Goal: Task Accomplishment & Management: Manage account settings

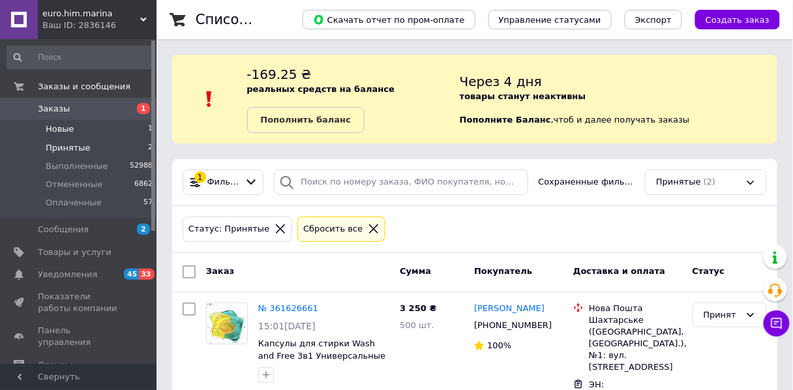
click at [121, 130] on li "Новые 1" at bounding box center [80, 129] width 160 height 18
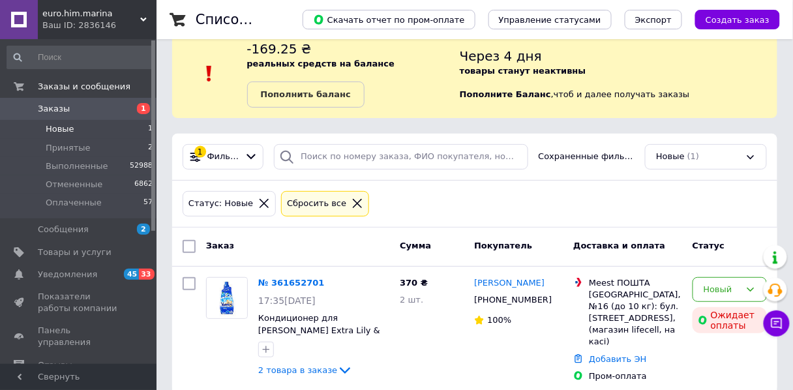
scroll to position [38, 0]
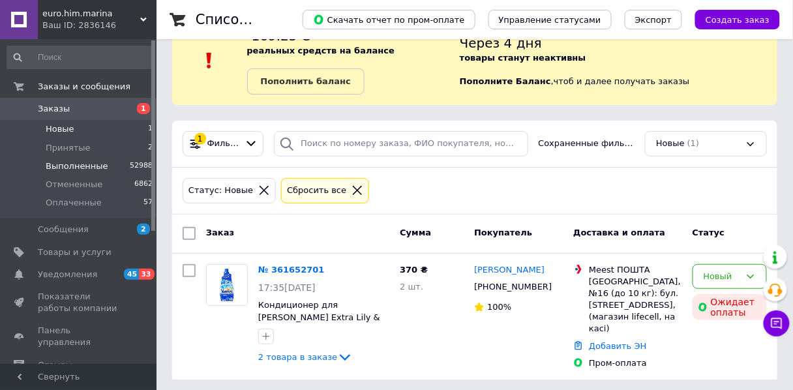
click at [85, 167] on span "Выполненные" at bounding box center [77, 166] width 63 height 12
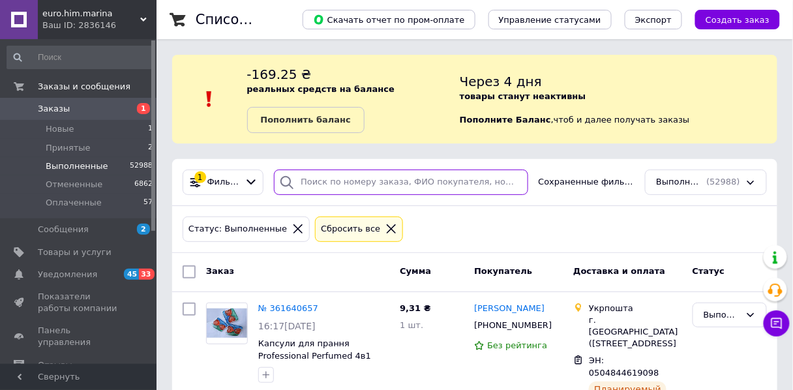
click at [307, 184] on input "search" at bounding box center [401, 181] width 254 height 25
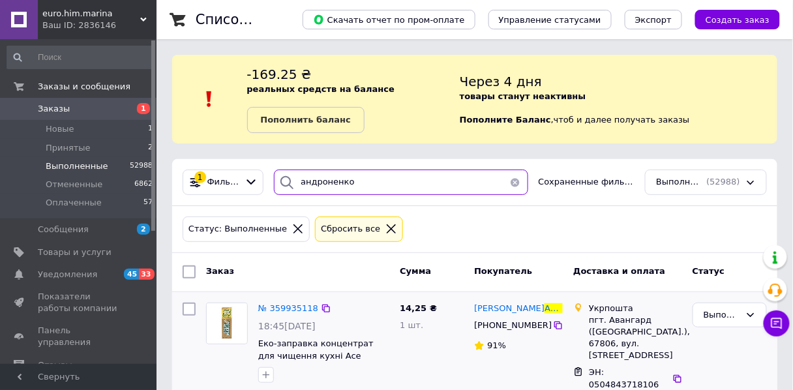
type input "андроненко"
click at [236, 323] on img at bounding box center [227, 323] width 40 height 40
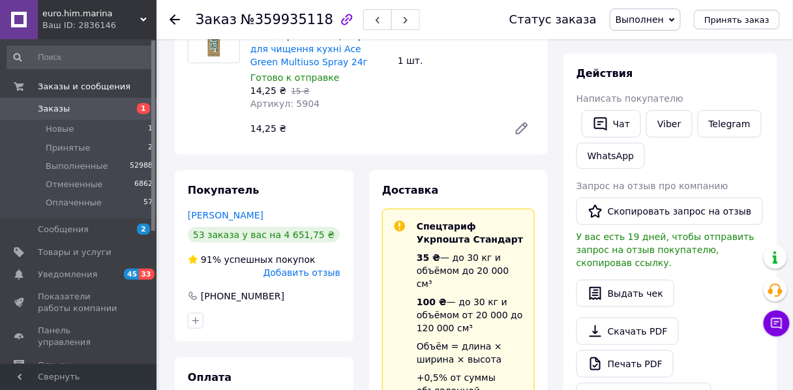
scroll to position [209, 0]
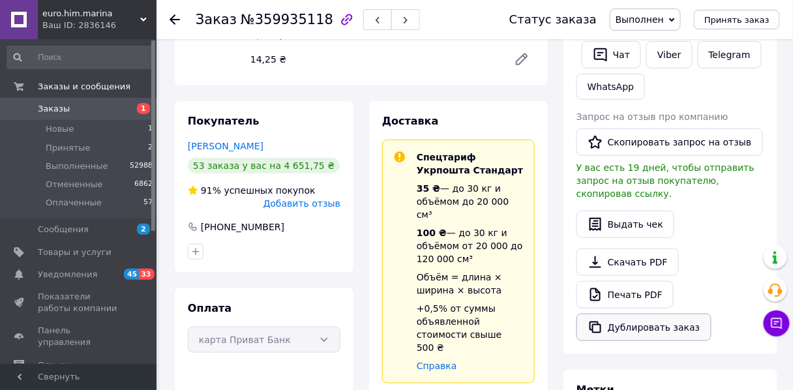
click at [626, 314] on button "Дублировать заказ" at bounding box center [643, 327] width 135 height 27
click at [170, 21] on icon at bounding box center [174, 19] width 10 height 10
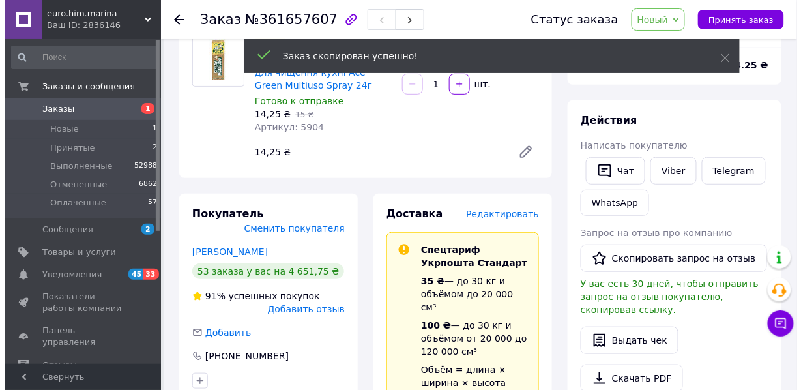
scroll to position [104, 0]
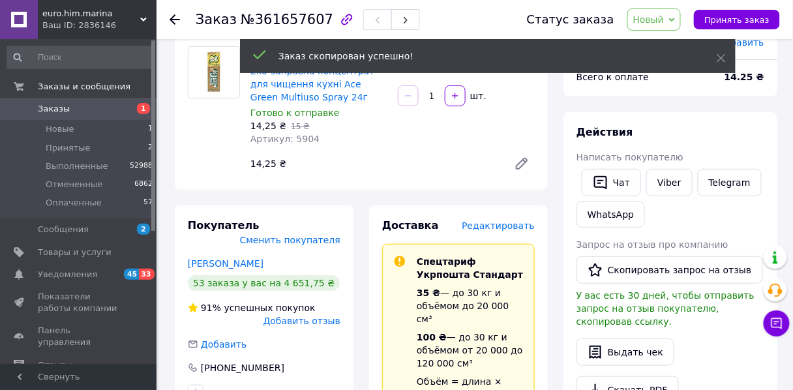
click at [491, 227] on span "Редактировать" at bounding box center [498, 225] width 73 height 10
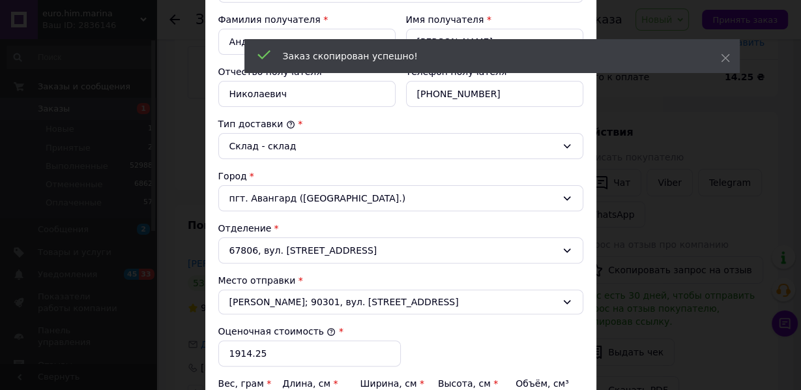
scroll to position [313, 0]
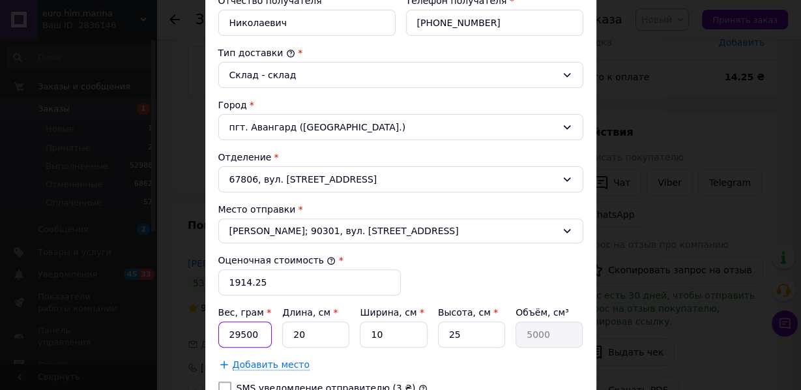
click at [234, 330] on input "29500" at bounding box center [245, 334] width 54 height 26
click at [231, 329] on input "9500" at bounding box center [245, 334] width 54 height 26
type input "14500"
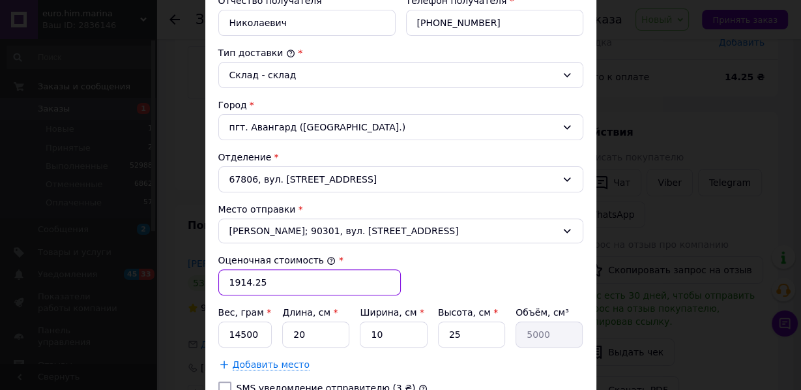
click at [235, 276] on input "1914.25" at bounding box center [309, 282] width 183 height 26
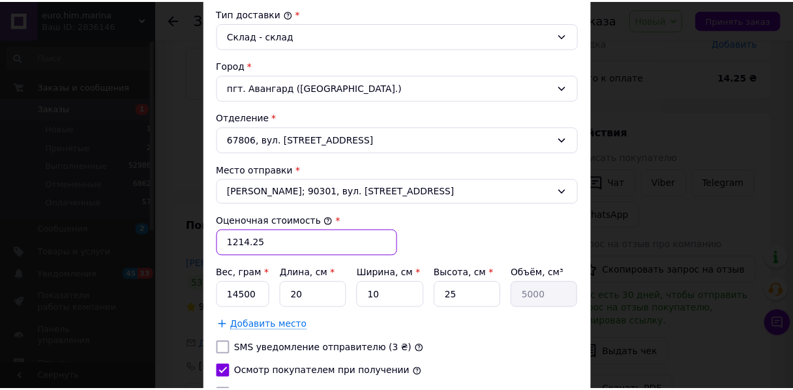
scroll to position [467, 0]
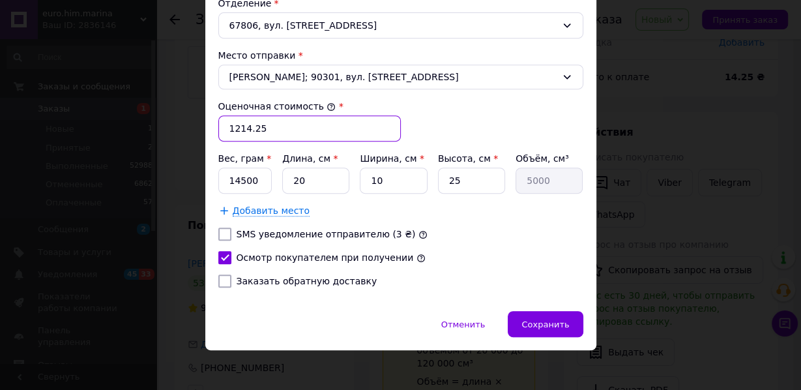
type input "1214.25"
click at [252, 205] on span "Добавить место" at bounding box center [272, 210] width 78 height 11
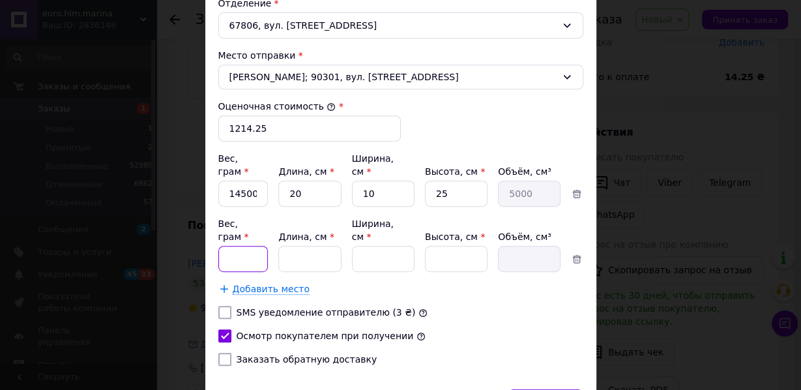
click at [235, 246] on input "Вес, грам *" at bounding box center [243, 259] width 50 height 26
type input "11000"
click at [301, 246] on input "Длина, см *" at bounding box center [309, 259] width 63 height 26
type input "11"
click at [366, 246] on input "Ширина, см *" at bounding box center [383, 259] width 63 height 26
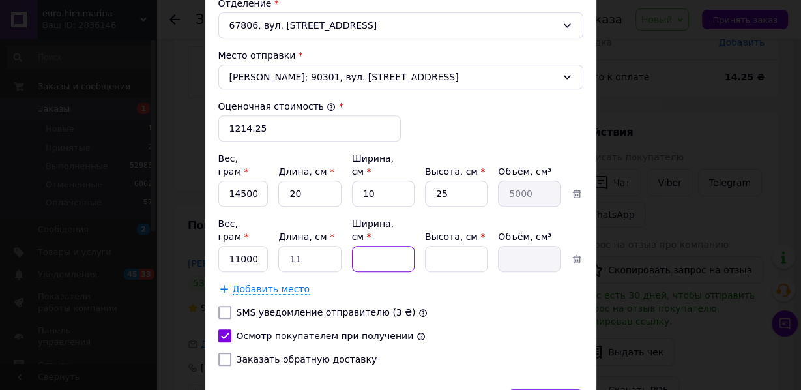
type input "10"
click at [454, 246] on input "Высота, см *" at bounding box center [456, 259] width 63 height 26
type input "14"
type input "1540"
click at [439, 181] on input "25" at bounding box center [456, 194] width 63 height 26
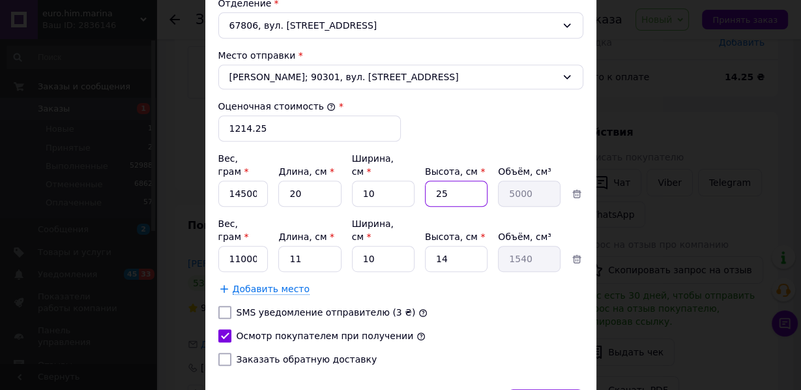
type input "5"
type input "1000"
type input "15"
type input "3000"
type input "15"
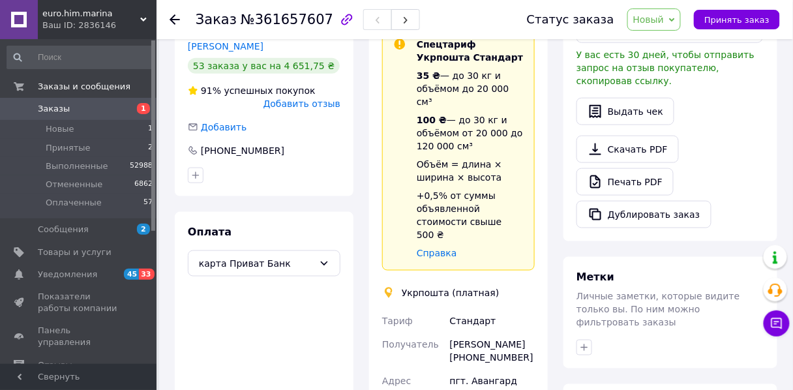
scroll to position [574, 0]
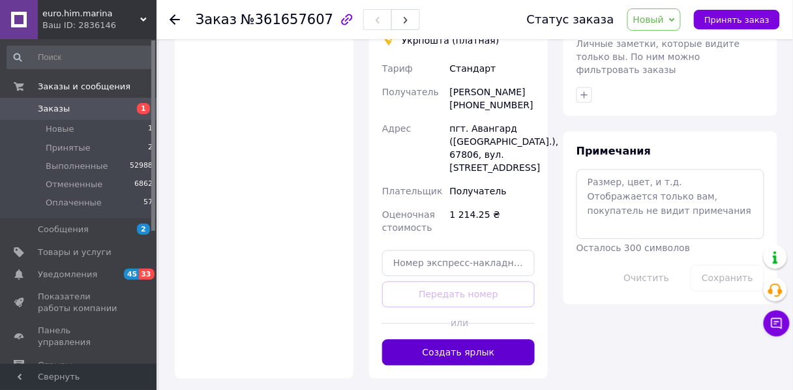
click at [410, 345] on button "Создать ярлык" at bounding box center [458, 353] width 153 height 26
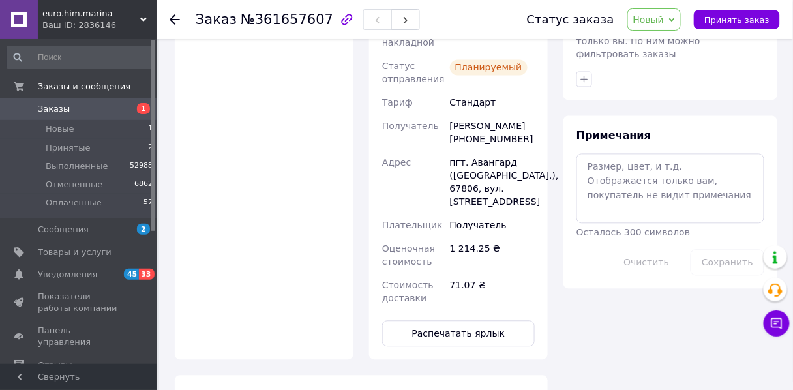
scroll to position [678, 0]
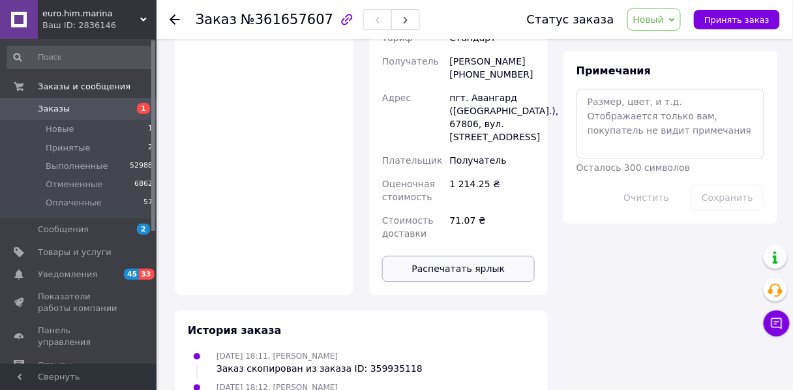
click at [469, 263] on button "Распечатать ярлык" at bounding box center [458, 269] width 153 height 26
click at [662, 21] on span "Новый" at bounding box center [648, 19] width 31 height 10
click at [671, 43] on li "Принят" at bounding box center [662, 46] width 69 height 20
click at [653, 20] on span "Принят" at bounding box center [638, 19] width 35 height 10
click at [659, 86] on li "Оплаченный" at bounding box center [650, 85] width 69 height 20
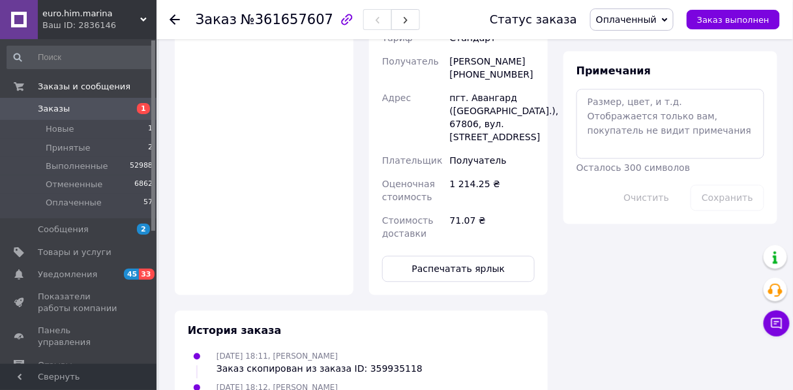
click at [637, 19] on span "Оплаченный" at bounding box center [626, 19] width 61 height 10
click at [643, 69] on li "Выполнен" at bounding box center [632, 65] width 82 height 20
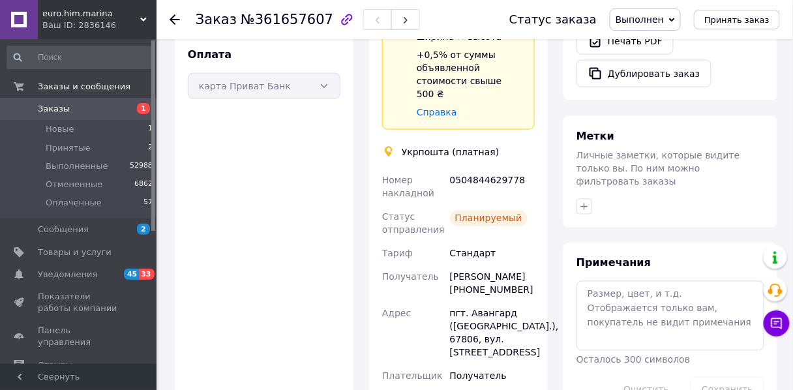
scroll to position [446, 0]
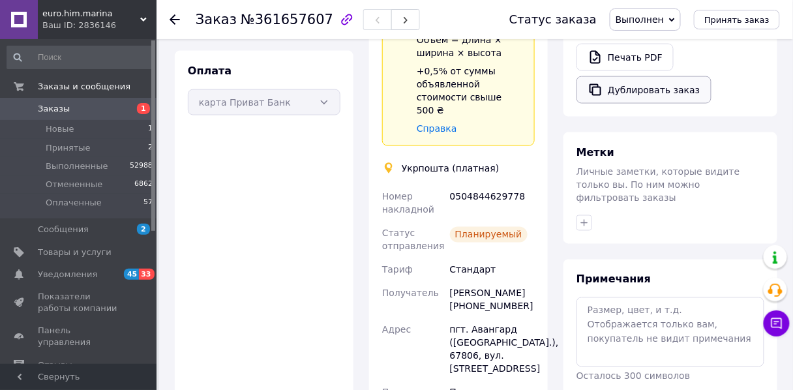
click at [639, 76] on button "Дублировать заказ" at bounding box center [643, 89] width 135 height 27
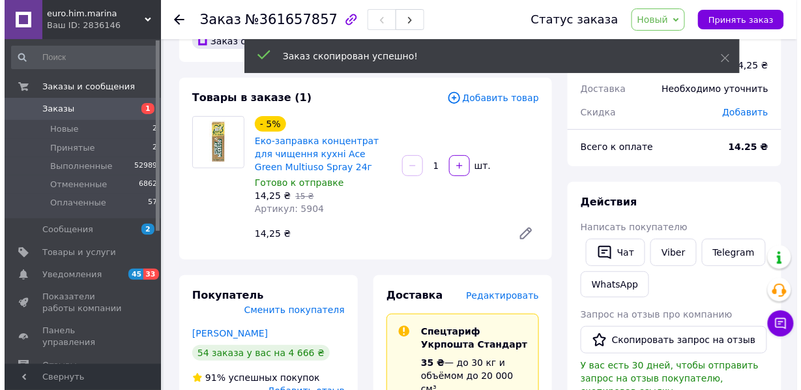
scroll to position [209, 0]
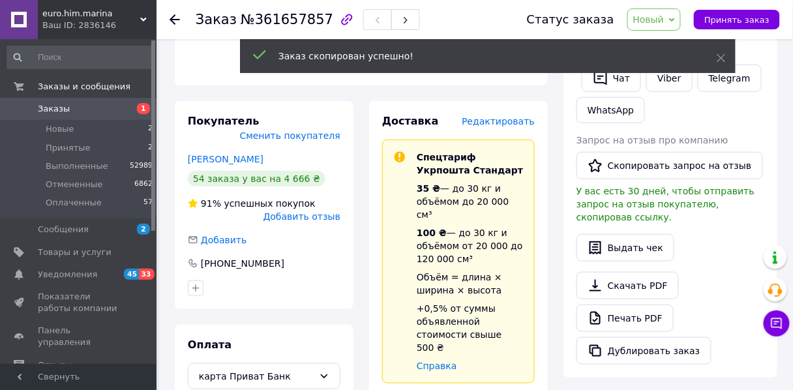
click at [506, 125] on span "Редактировать" at bounding box center [498, 121] width 73 height 10
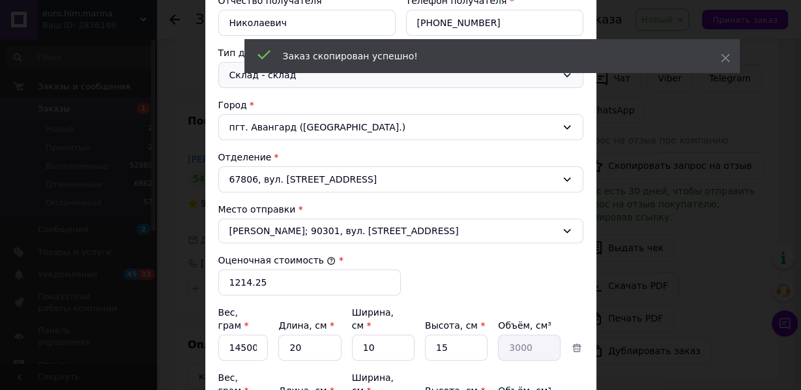
scroll to position [469, 0]
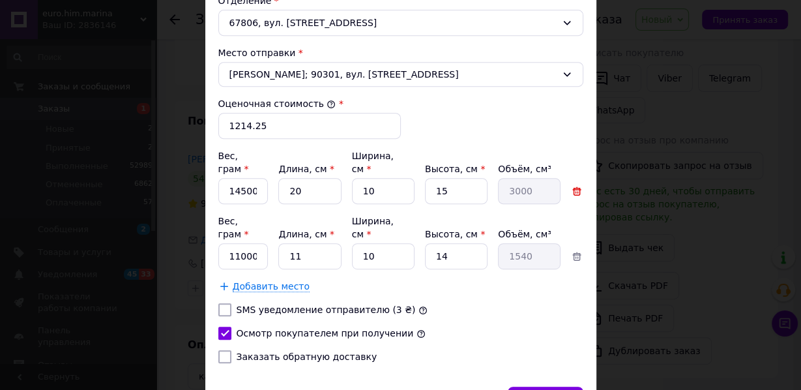
click at [573, 185] on icon at bounding box center [577, 191] width 12 height 12
type input "11000"
type input "11"
type input "14"
type input "1540"
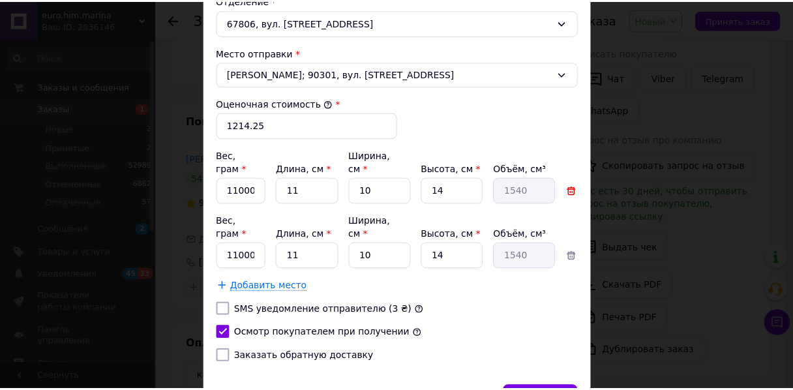
scroll to position [467, 0]
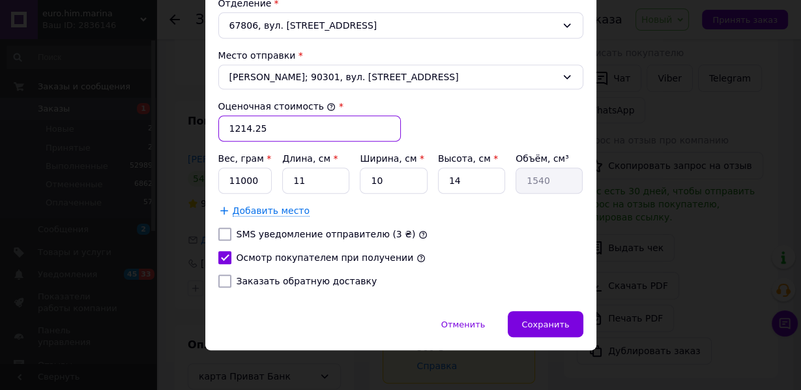
click at [236, 126] on input "1214.25" at bounding box center [309, 128] width 183 height 26
click at [252, 125] on input "1114.25" at bounding box center [309, 128] width 183 height 26
type input "1114.35"
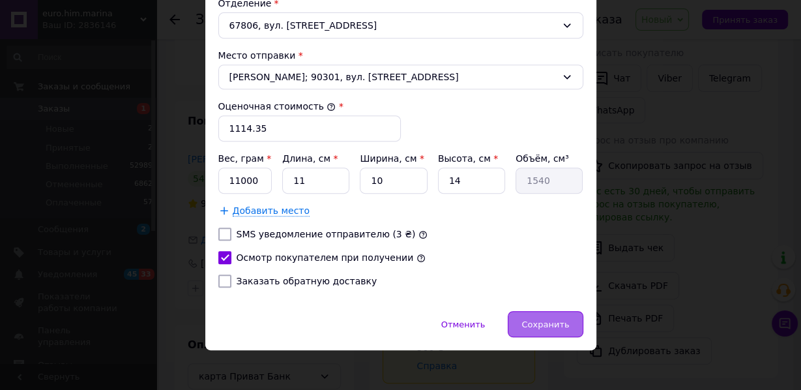
click at [520, 320] on div "Сохранить" at bounding box center [545, 324] width 75 height 26
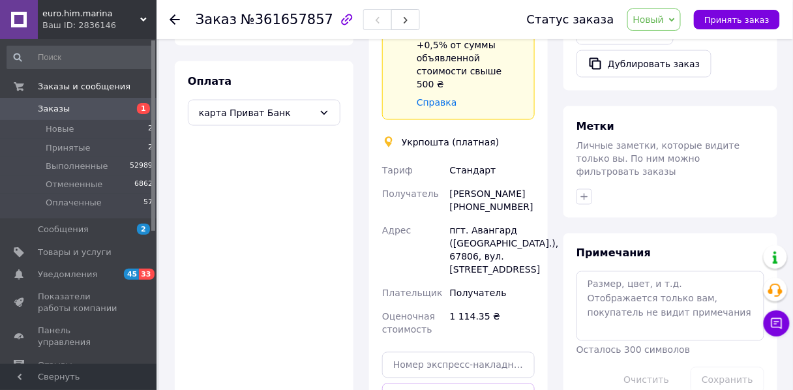
scroll to position [626, 0]
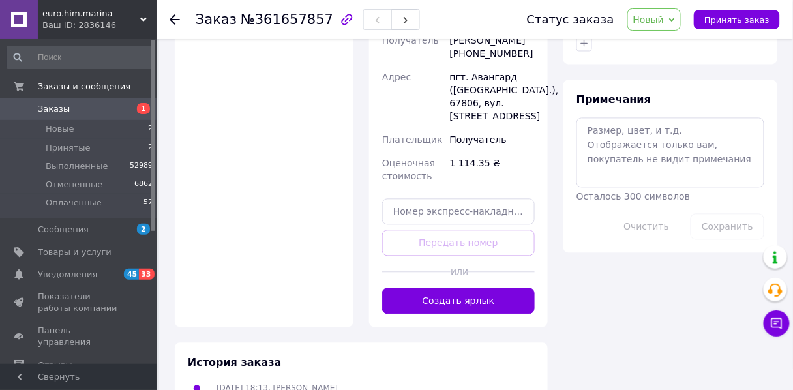
click at [480, 291] on button "Создать ярлык" at bounding box center [458, 300] width 153 height 26
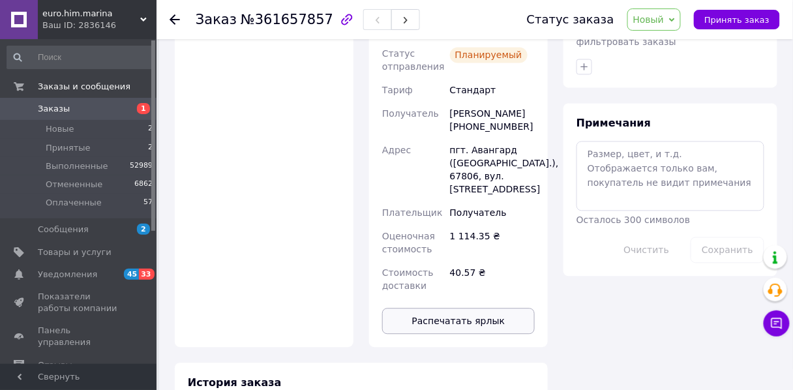
click at [469, 316] on button "Распечатать ярлык" at bounding box center [458, 321] width 153 height 26
click at [662, 19] on span "Новый" at bounding box center [648, 19] width 31 height 10
drag, startPoint x: 661, startPoint y: 40, endPoint x: 662, endPoint y: 47, distance: 7.2
click at [661, 43] on li "Принят" at bounding box center [662, 46] width 69 height 20
click at [650, 20] on span "Принят" at bounding box center [638, 19] width 35 height 10
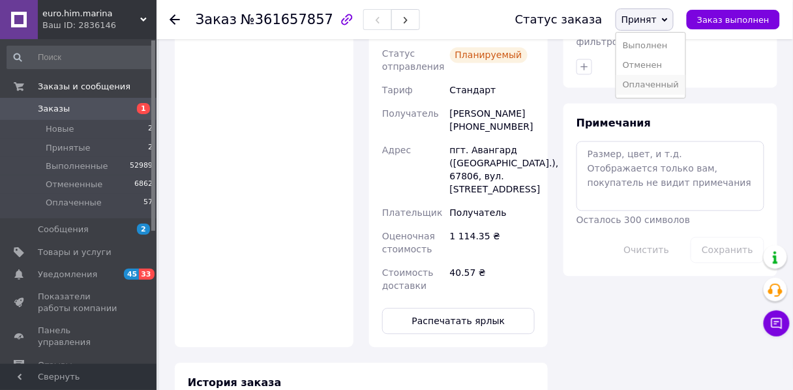
click at [654, 86] on li "Оплаченный" at bounding box center [650, 85] width 69 height 20
click at [641, 20] on span "Оплаченный" at bounding box center [626, 19] width 61 height 10
click at [651, 65] on li "Выполнен" at bounding box center [632, 65] width 82 height 20
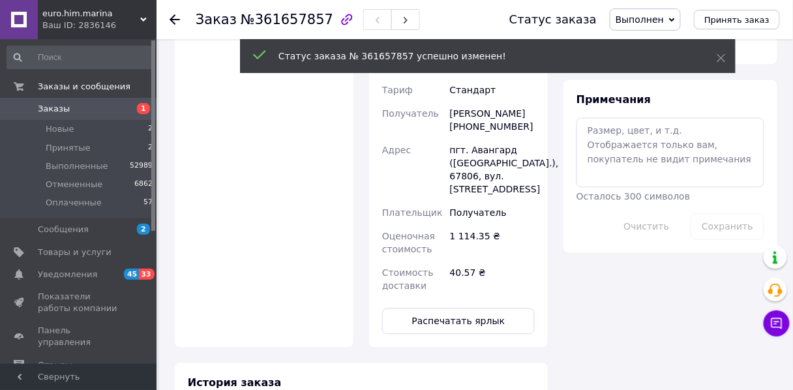
scroll to position [602, 0]
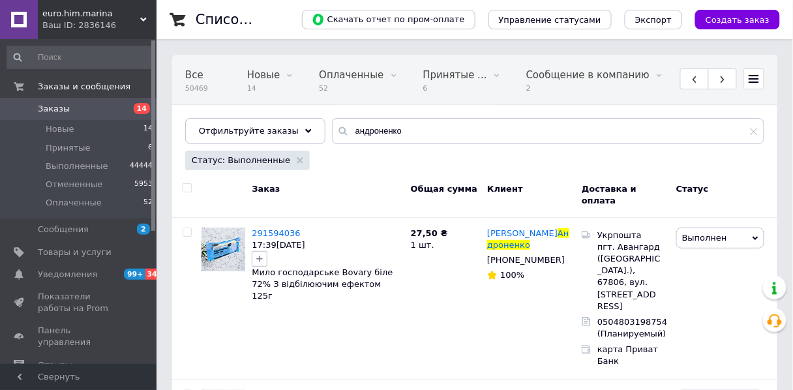
scroll to position [0, 473]
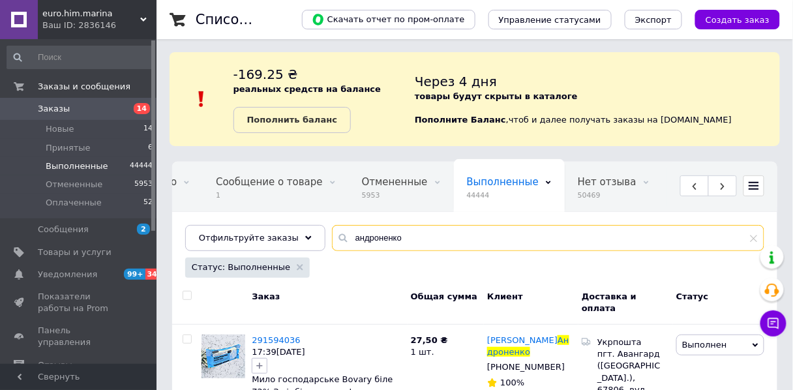
click at [418, 242] on input "андроненко" at bounding box center [548, 238] width 432 height 26
type input "[PERSON_NAME]"
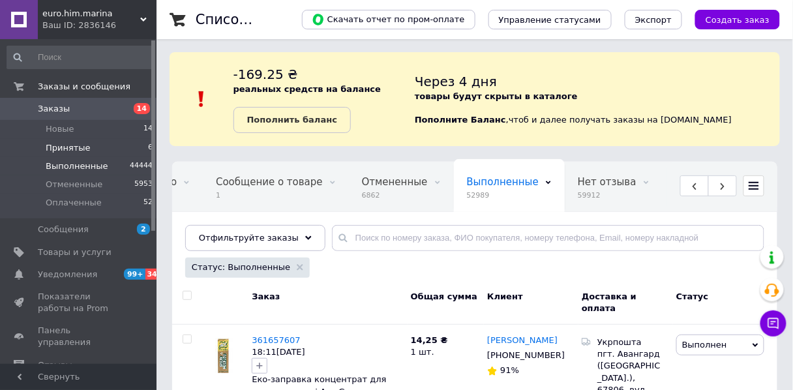
click at [102, 148] on li "Принятые 6" at bounding box center [80, 148] width 160 height 18
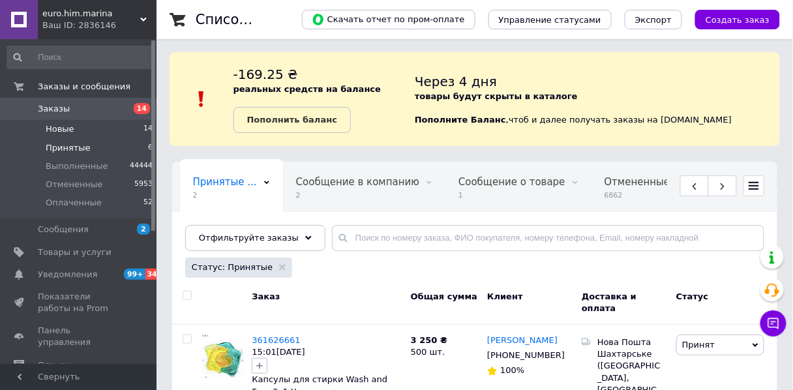
click at [91, 136] on li "Новые 14" at bounding box center [80, 129] width 160 height 18
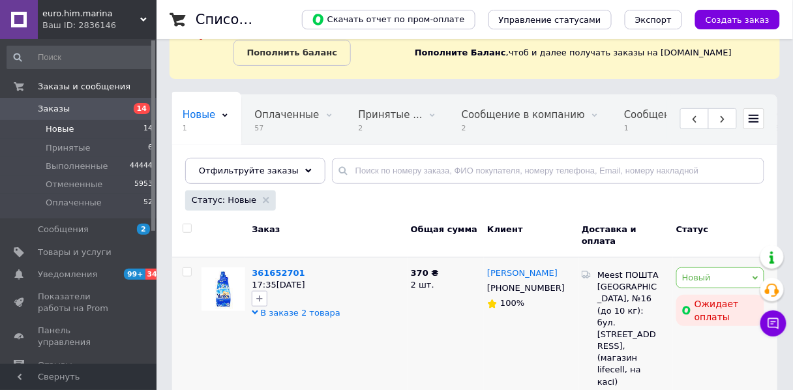
scroll to position [68, 0]
click at [113, 153] on li "Принятые 6" at bounding box center [80, 148] width 160 height 18
